Goal: Check status: Check status

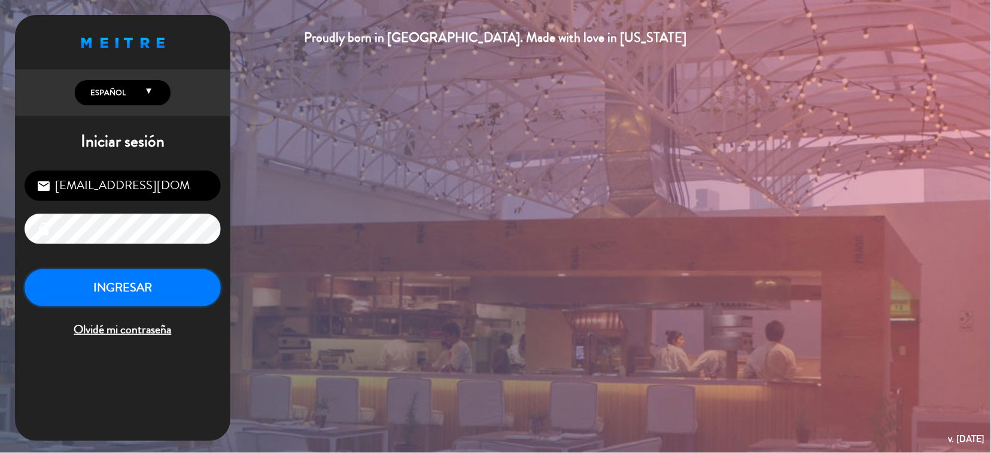
click at [199, 294] on button "INGRESAR" at bounding box center [123, 288] width 196 height 38
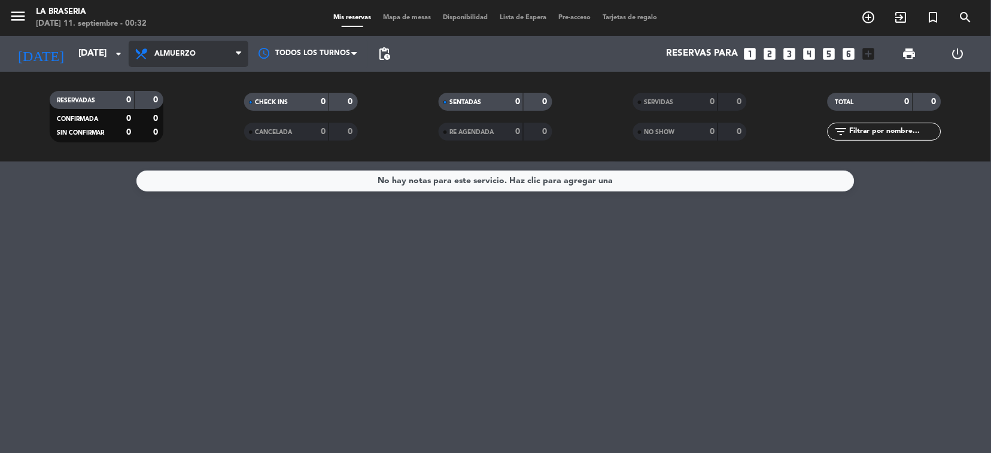
click at [129, 48] on span "Almuerzo" at bounding box center [189, 54] width 120 height 26
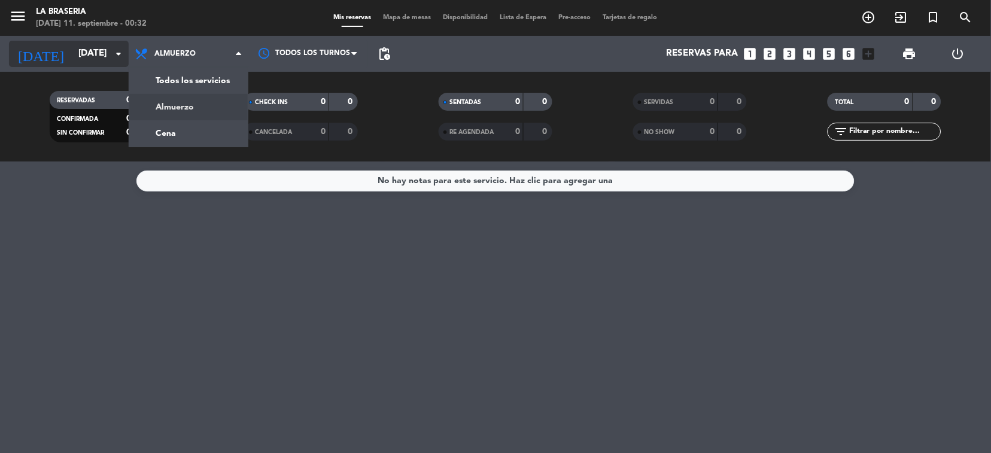
click at [119, 52] on icon "arrow_drop_down" at bounding box center [118, 54] width 14 height 14
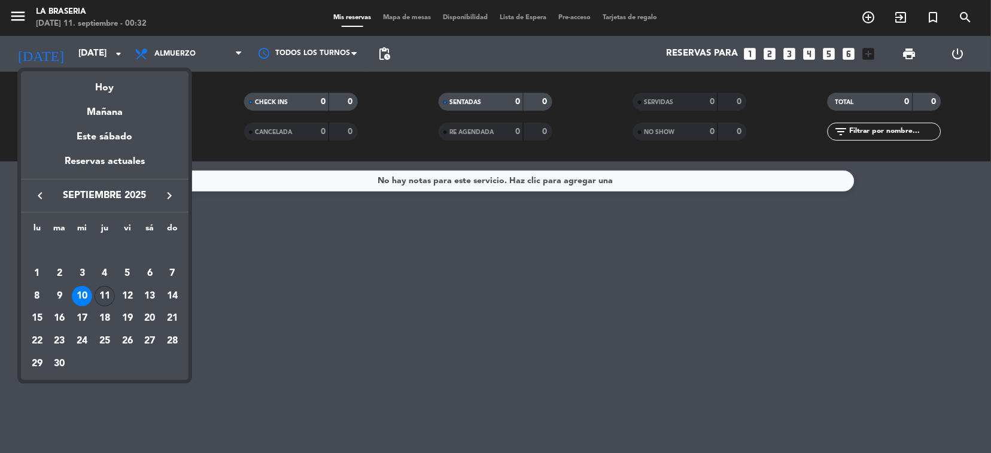
click at [111, 294] on div "11" at bounding box center [105, 296] width 20 height 20
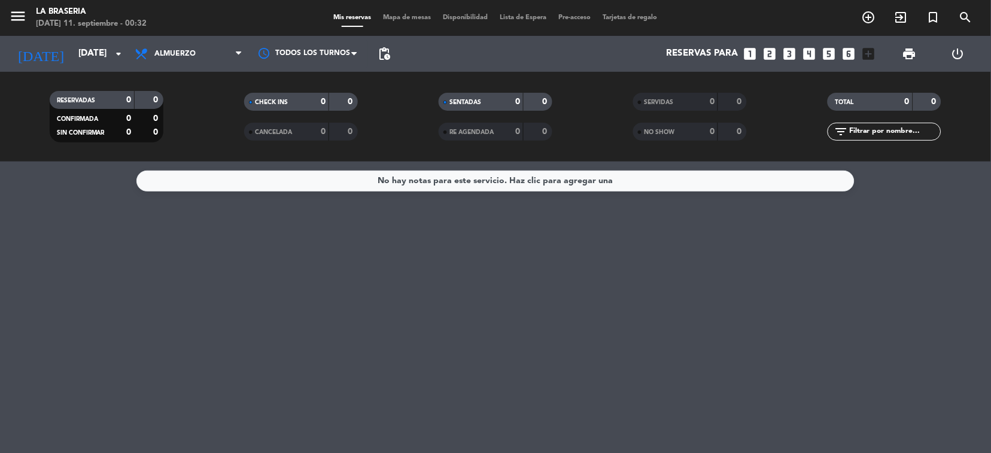
type input "[DEMOGRAPHIC_DATA][DATE]"
click at [208, 51] on span "Almuerzo" at bounding box center [189, 54] width 120 height 26
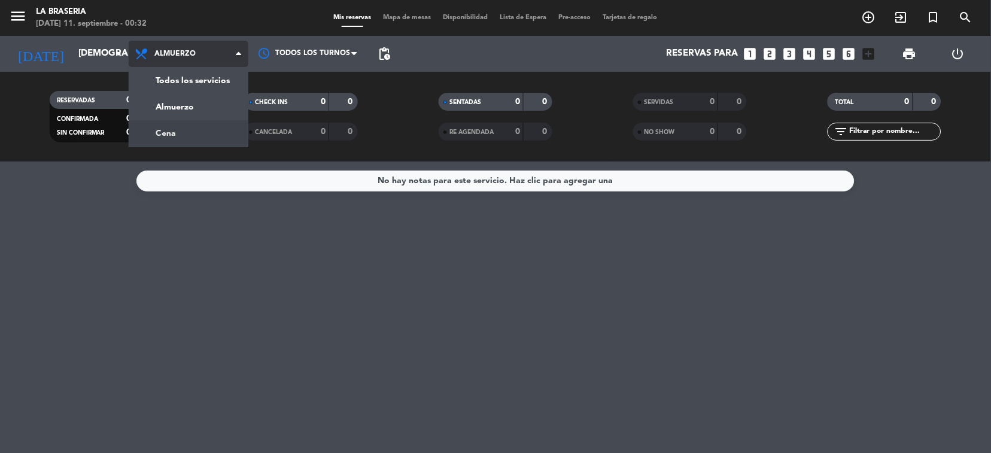
click at [203, 132] on div "menu La Braseria [DATE] 11. septiembre - 00:32 Mis reservas Mapa de mesas Dispo…" at bounding box center [495, 81] width 991 height 162
